Goal: Transaction & Acquisition: Purchase product/service

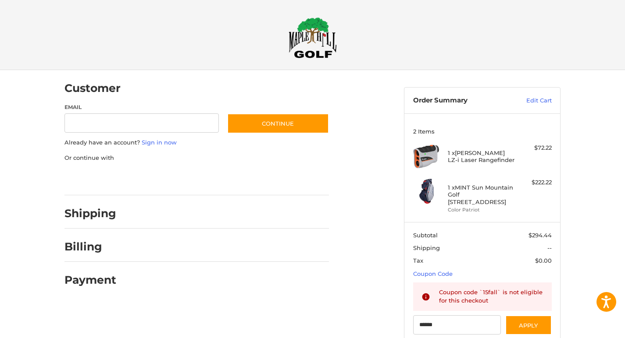
type input "******"
click at [307, 46] on img at bounding box center [312, 37] width 48 height 41
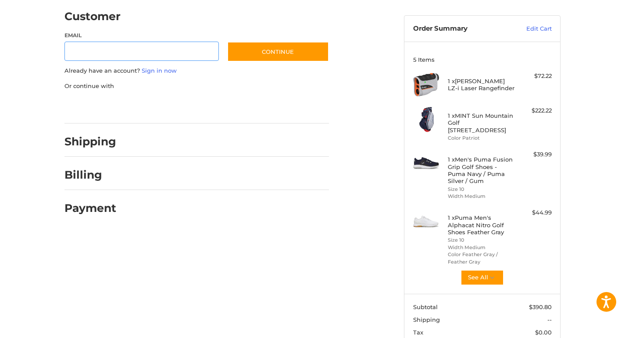
scroll to position [78, 0]
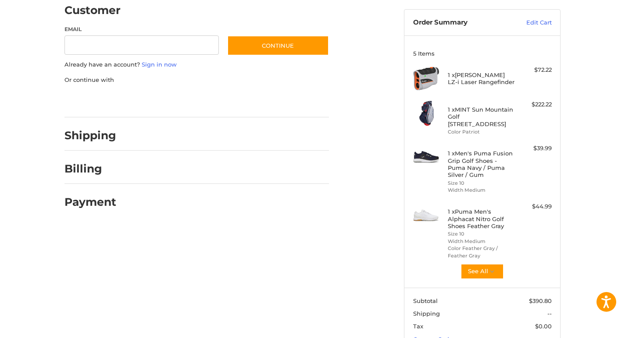
click at [241, 170] on div at bounding box center [226, 171] width 205 height 11
click at [105, 134] on h2 "Shipping" at bounding box center [90, 136] width 52 height 14
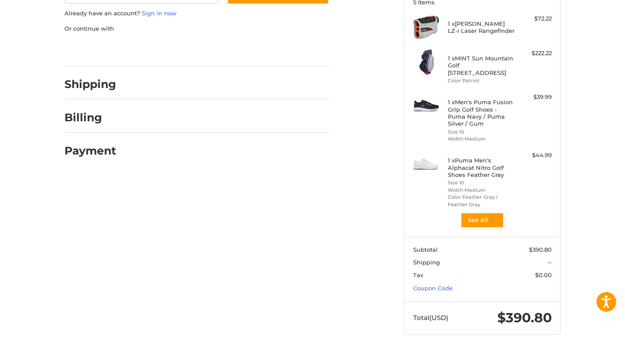
scroll to position [130, 0]
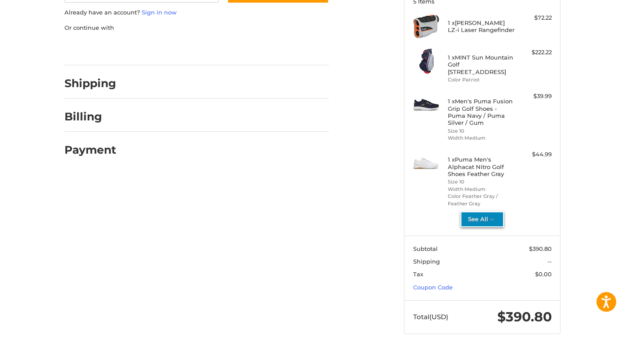
click at [485, 219] on button "See All" at bounding box center [481, 220] width 43 height 16
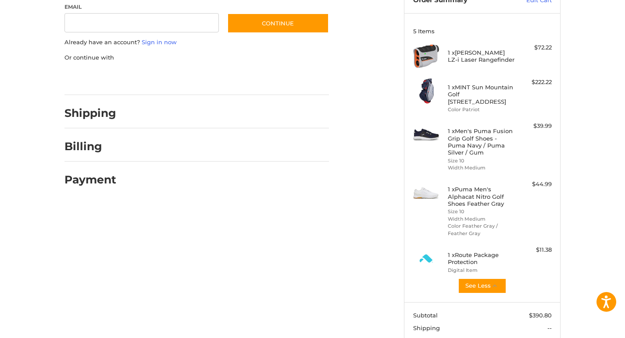
scroll to position [0, 0]
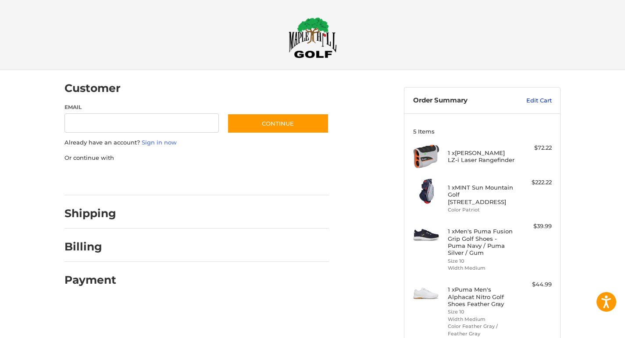
click at [539, 103] on link "Edit Cart" at bounding box center [529, 100] width 44 height 9
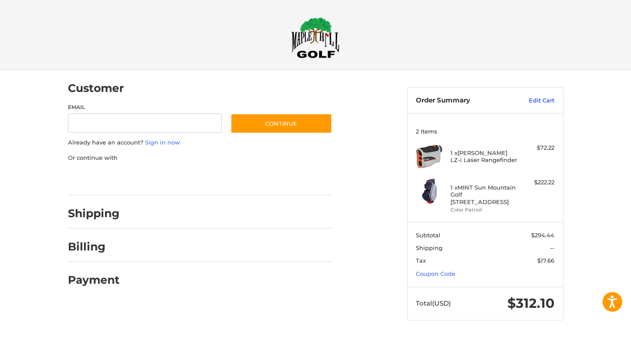
click at [537, 101] on link "Edit Cart" at bounding box center [532, 100] width 44 height 9
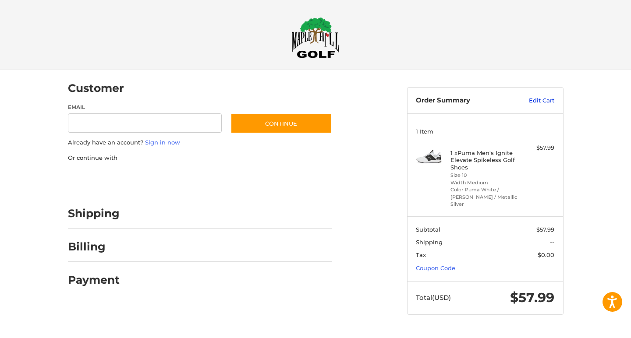
click at [544, 100] on link "Edit Cart" at bounding box center [532, 100] width 44 height 9
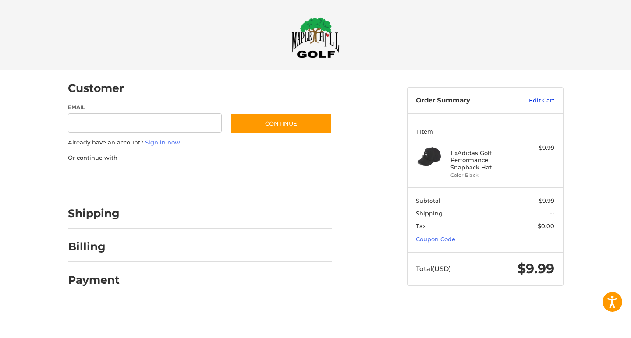
click at [534, 101] on link "Edit Cart" at bounding box center [532, 100] width 44 height 9
